Goal: Unclear

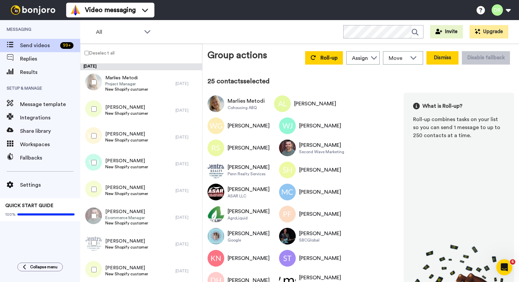
click at [442, 58] on button "Dismiss" at bounding box center [442, 57] width 32 height 13
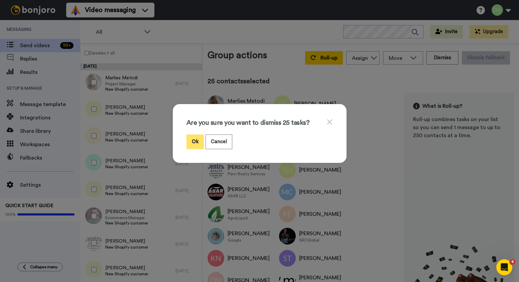
click at [195, 143] on button "Ok" at bounding box center [194, 141] width 17 height 14
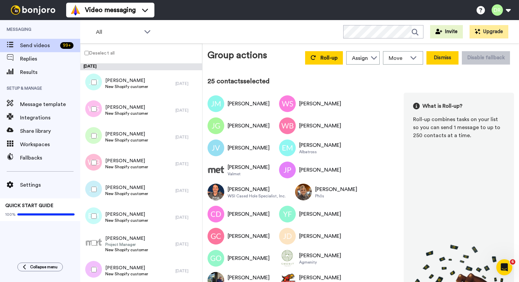
click at [444, 55] on button "Dismiss" at bounding box center [442, 57] width 32 height 13
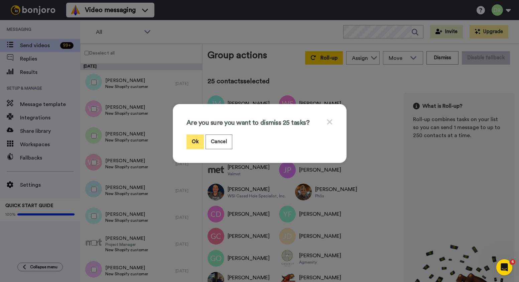
click at [195, 138] on button "Ok" at bounding box center [194, 141] width 17 height 14
